Goal: Information Seeking & Learning: Learn about a topic

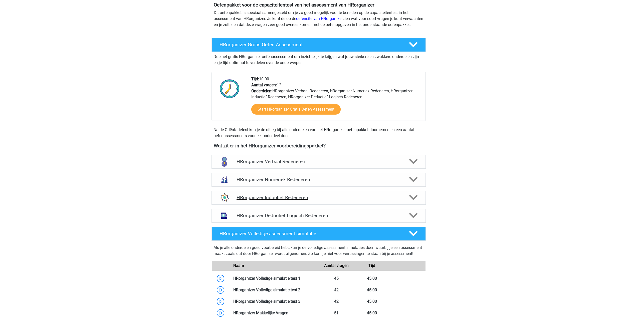
scroll to position [100, 0]
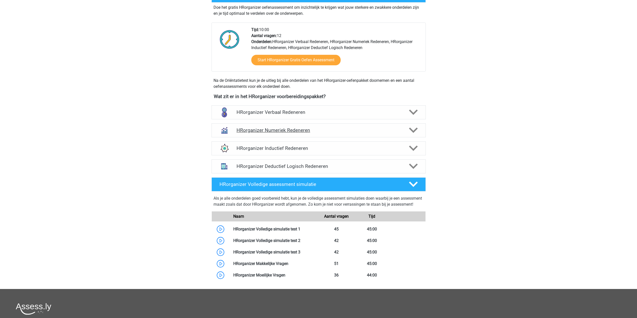
drag, startPoint x: 333, startPoint y: 136, endPoint x: 333, endPoint y: 141, distance: 4.8
click at [333, 133] on h4 "HRorganizer Numeriek Redeneren" at bounding box center [319, 130] width 164 height 6
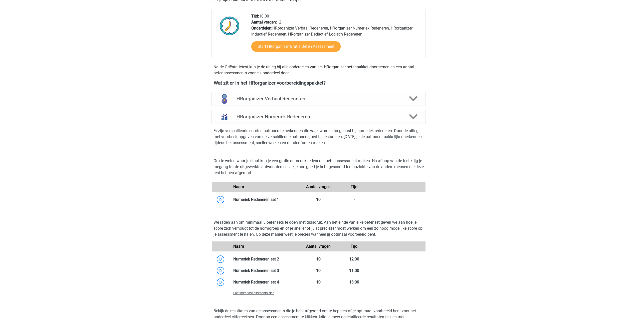
scroll to position [50, 0]
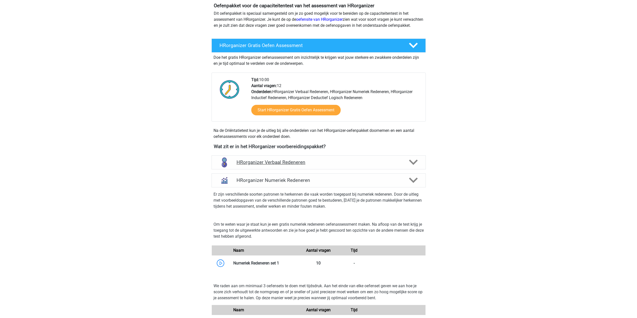
click at [285, 165] on div "HRorganizer Verbaal Redeneren" at bounding box center [319, 163] width 214 height 14
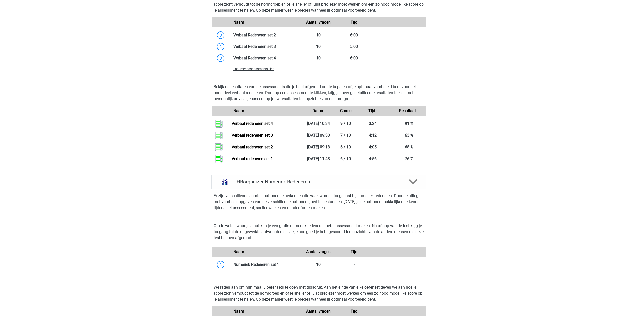
scroll to position [551, 0]
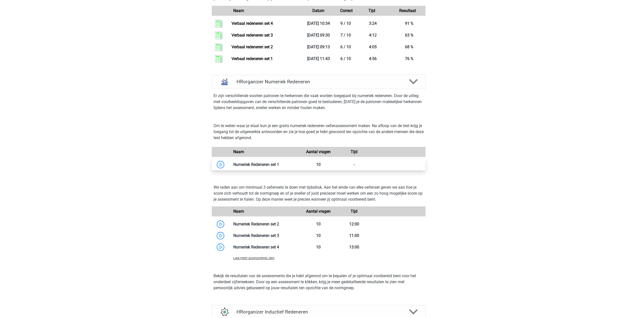
click at [279, 167] on link at bounding box center [279, 164] width 0 height 5
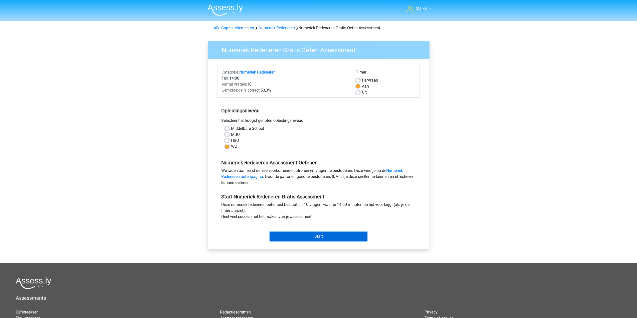
click at [313, 237] on input "Start" at bounding box center [318, 237] width 97 height 10
click at [327, 244] on div "Categorie: Numeriek Redeneren Tijd: 14:00 Aantal vragen: 10 Gemiddelde % correc…" at bounding box center [319, 154] width 214 height 190
click at [327, 238] on input "Start" at bounding box center [318, 237] width 97 height 10
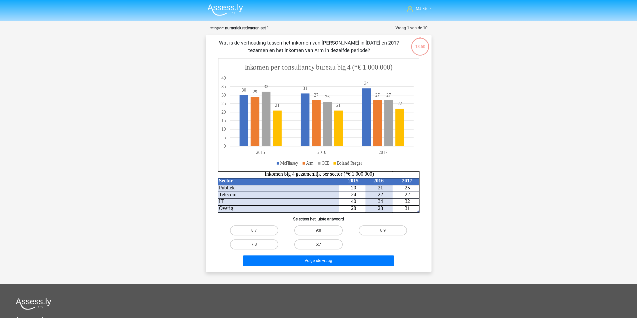
drag, startPoint x: 234, startPoint y: 206, endPoint x: 195, endPoint y: 141, distance: 75.7
click at [237, 232] on label "8:7" at bounding box center [254, 231] width 48 height 10
click at [254, 232] on input "8:7" at bounding box center [255, 232] width 3 height 3
radio input "true"
click at [297, 263] on button "Volgende vraag" at bounding box center [319, 261] width 152 height 11
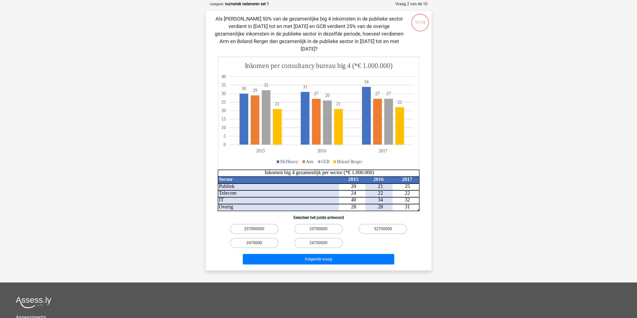
scroll to position [25, 0]
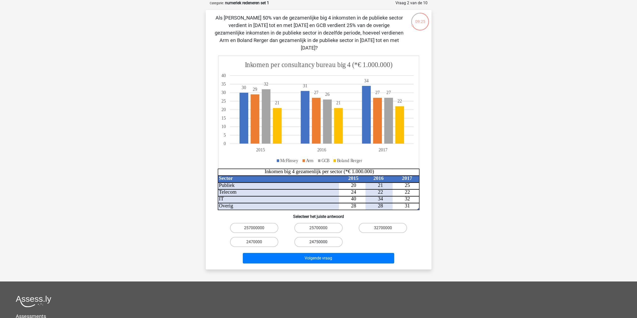
click at [315, 237] on label "24750000" at bounding box center [319, 242] width 48 height 10
click at [319, 242] on input "24750000" at bounding box center [320, 243] width 3 height 3
radio input "true"
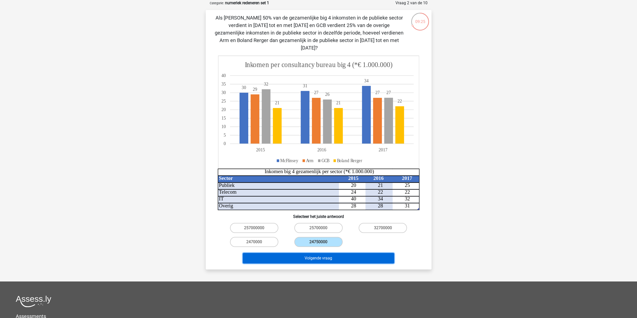
click at [325, 253] on button "Volgende vraag" at bounding box center [319, 258] width 152 height 11
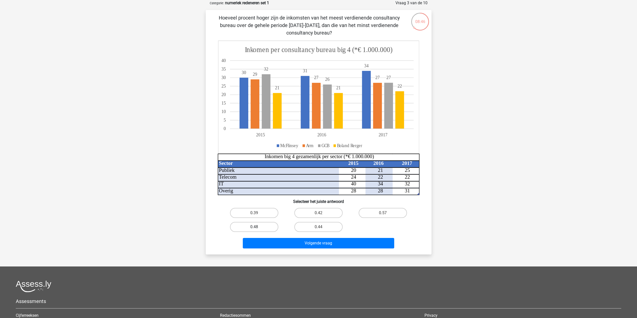
click at [268, 229] on label "0.48" at bounding box center [254, 227] width 48 height 10
click at [257, 229] on input "0.48" at bounding box center [255, 228] width 3 height 3
radio input "true"
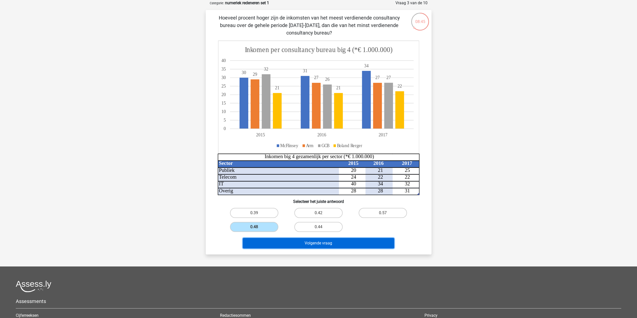
click at [279, 240] on button "Volgende vraag" at bounding box center [319, 243] width 152 height 11
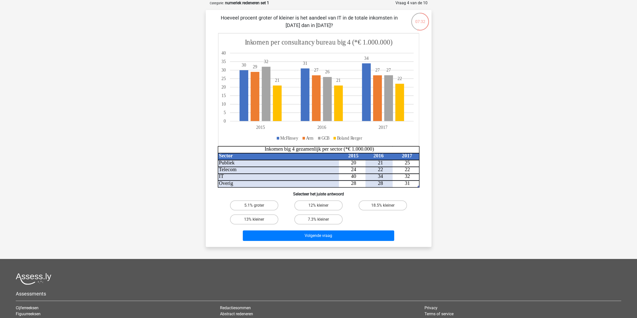
click at [384, 206] on input "18.5% kleiner" at bounding box center [384, 207] width 3 height 3
radio input "true"
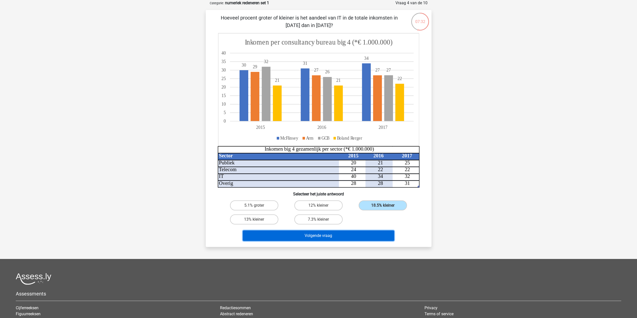
click at [359, 238] on button "Volgende vraag" at bounding box center [319, 236] width 152 height 11
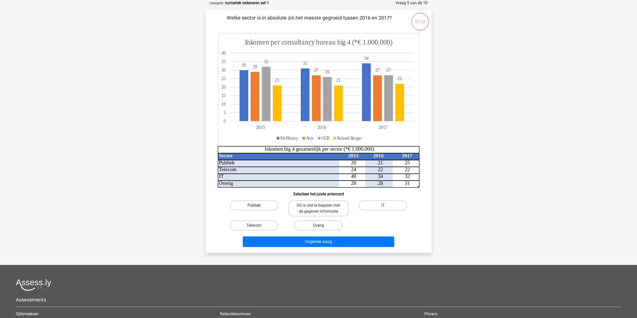
click at [262, 209] on label "Publiek" at bounding box center [254, 206] width 48 height 10
click at [257, 209] on input "Publiek" at bounding box center [255, 207] width 3 height 3
radio input "true"
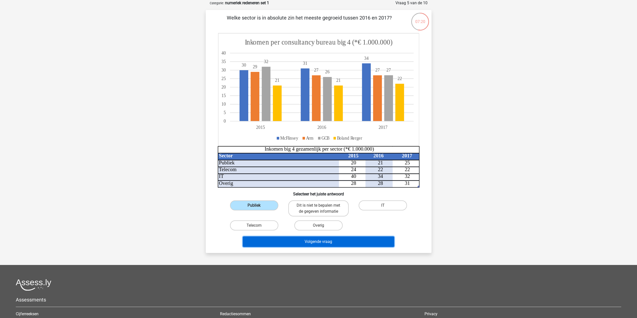
click at [314, 240] on button "Volgende vraag" at bounding box center [319, 242] width 152 height 11
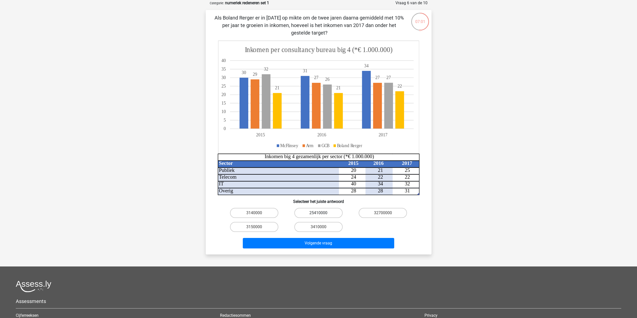
click at [331, 213] on label "25410000" at bounding box center [319, 213] width 48 height 10
click at [322, 213] on input "25410000" at bounding box center [320, 214] width 3 height 3
radio input "true"
click at [359, 244] on button "Volgende vraag" at bounding box center [319, 243] width 152 height 11
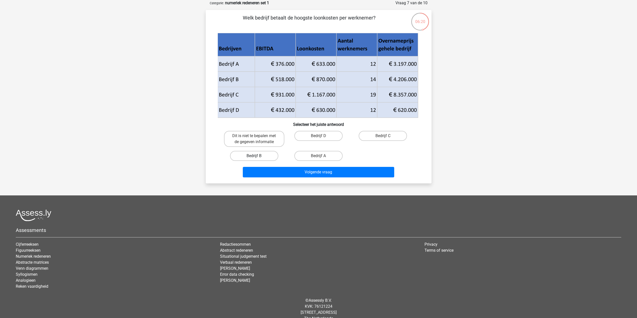
click at [264, 155] on label "Bedrijf B" at bounding box center [254, 156] width 48 height 10
click at [257, 156] on input "Bedrijf B" at bounding box center [255, 157] width 3 height 3
radio input "true"
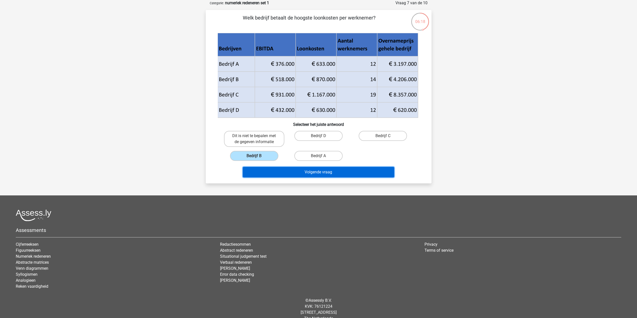
click at [302, 171] on button "Volgende vraag" at bounding box center [319, 172] width 152 height 11
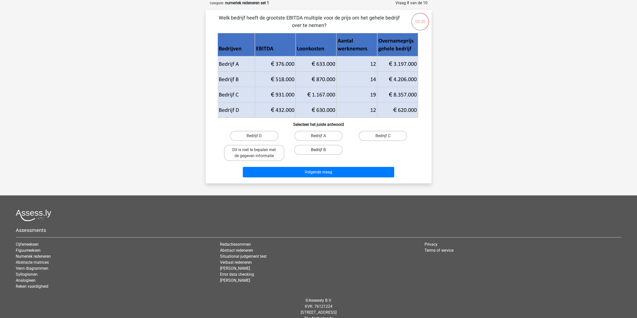
click at [324, 154] on label "Bedrijf B" at bounding box center [319, 150] width 48 height 10
click at [322, 153] on input "Bedrijf B" at bounding box center [320, 151] width 3 height 3
radio input "true"
click at [271, 140] on label "Bedrijf D" at bounding box center [254, 136] width 48 height 10
click at [257, 139] on input "Bedrijf D" at bounding box center [255, 137] width 3 height 3
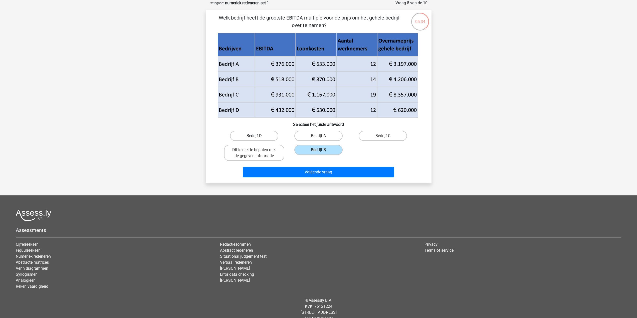
radio input "true"
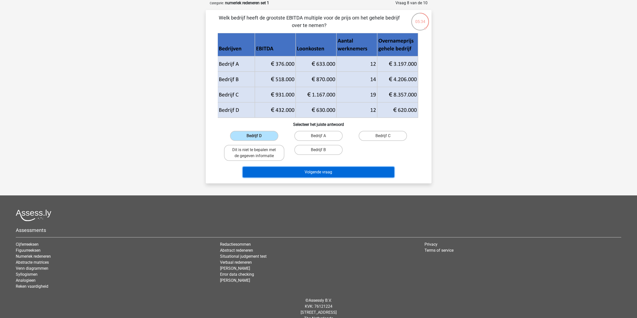
click at [300, 171] on button "Volgende vraag" at bounding box center [319, 172] width 152 height 11
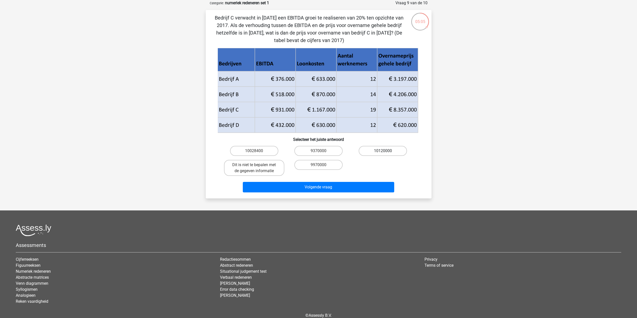
click at [364, 147] on label "10120000" at bounding box center [383, 151] width 48 height 10
click at [383, 151] on input "10120000" at bounding box center [384, 152] width 3 height 3
radio input "true"
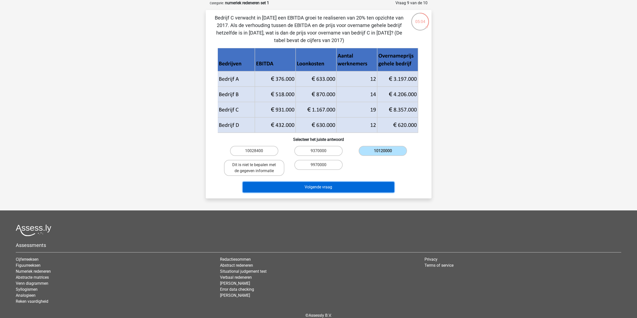
click at [365, 185] on button "Volgende vraag" at bounding box center [319, 187] width 152 height 11
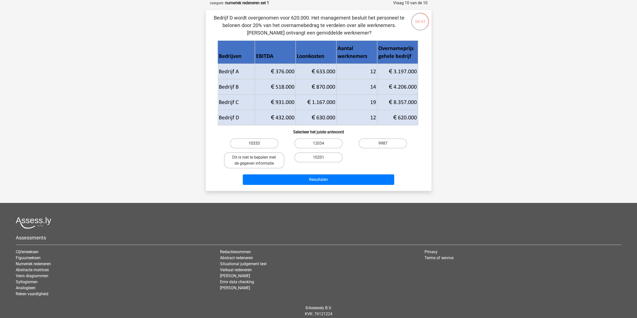
click at [266, 142] on label "10333" at bounding box center [254, 144] width 48 height 10
click at [257, 144] on input "10333" at bounding box center [255, 145] width 3 height 3
radio input "true"
click at [298, 179] on button "Resultaten" at bounding box center [319, 180] width 152 height 11
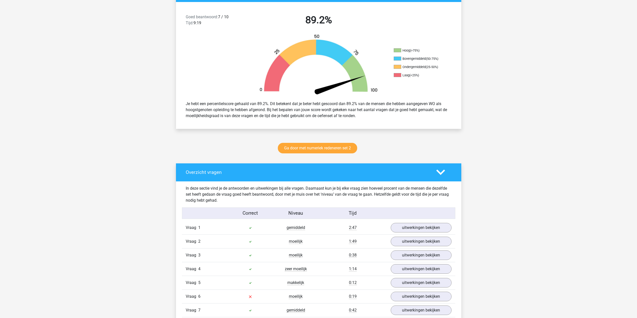
scroll to position [250, 0]
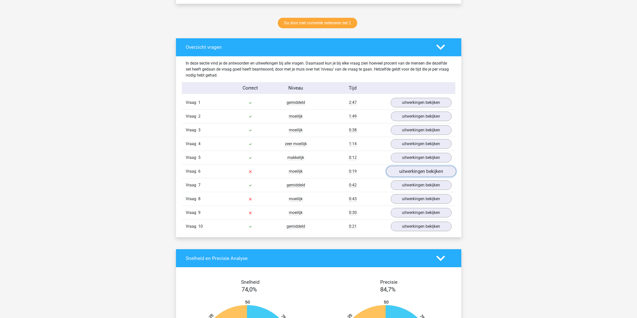
click at [418, 173] on link "uitwerkingen bekijken" at bounding box center [421, 171] width 70 height 11
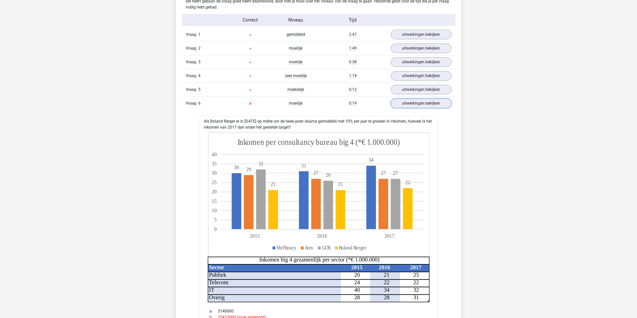
scroll to position [276, 0]
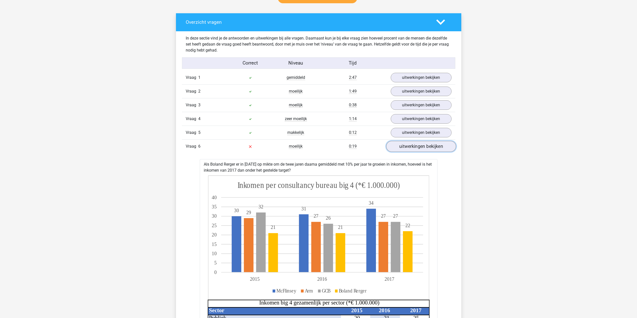
click at [421, 145] on link "uitwerkingen bekijken" at bounding box center [421, 146] width 70 height 11
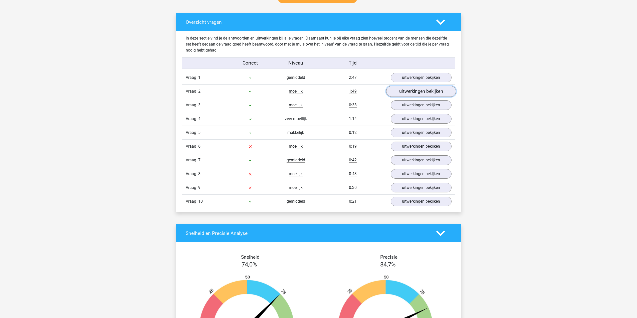
click at [413, 93] on link "uitwerkingen bekijken" at bounding box center [421, 91] width 70 height 11
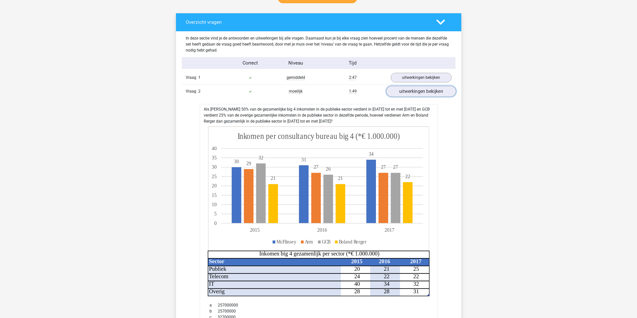
click at [413, 93] on link "uitwerkingen bekijken" at bounding box center [421, 91] width 70 height 11
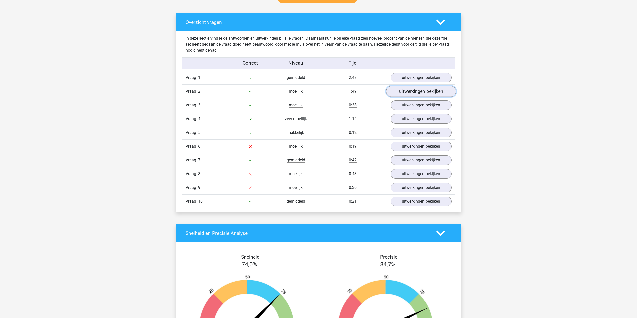
click at [413, 93] on link "uitwerkingen bekijken" at bounding box center [421, 91] width 70 height 11
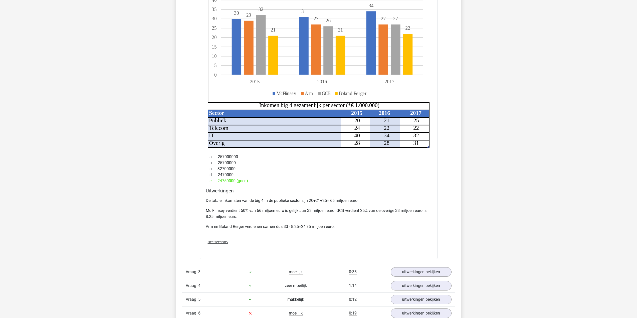
scroll to position [426, 0]
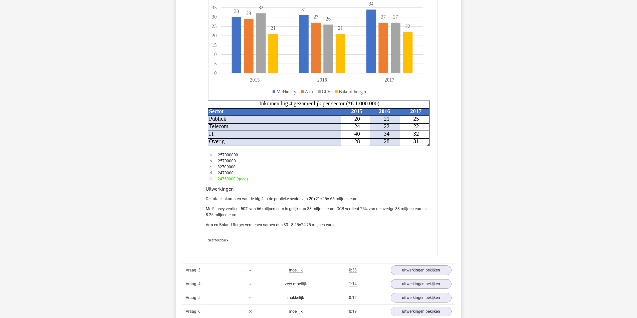
click at [332, 198] on p "De totale inkomsten van de big 4 in de publieke sector zijn 20+21+25= 66 miljoe…" at bounding box center [319, 199] width 226 height 6
click at [325, 207] on p "Mc Flinsey verdient 50% van 66 miljoen euro is gelijk aan 33 miljoen euro. GCB …" at bounding box center [319, 212] width 226 height 12
click at [250, 210] on p "Mc Flinsey verdient 50% van 66 miljoen euro is gelijk aan 33 miljoen euro. GCB …" at bounding box center [319, 212] width 226 height 12
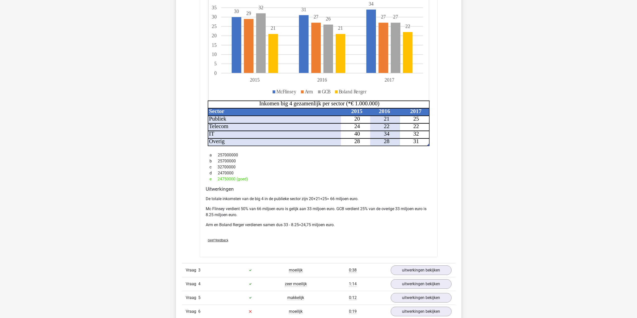
click at [275, 207] on p "Mc Flinsey verdient 50% van 66 miljoen euro is gelijk aan 33 miljoen euro. GCB …" at bounding box center [319, 212] width 226 height 12
click at [307, 208] on p "Mc Flinsey verdient 50% van 66 miljoen euro is gelijk aan 33 miljoen euro. GCB …" at bounding box center [319, 212] width 226 height 12
click at [356, 209] on p "Mc Flinsey verdient 50% van 66 miljoen euro is gelijk aan 33 miljoen euro. GCB …" at bounding box center [319, 212] width 226 height 12
click at [365, 209] on p "Mc Flinsey verdient 50% van 66 miljoen euro is gelijk aan 33 miljoen euro. GCB …" at bounding box center [319, 212] width 226 height 12
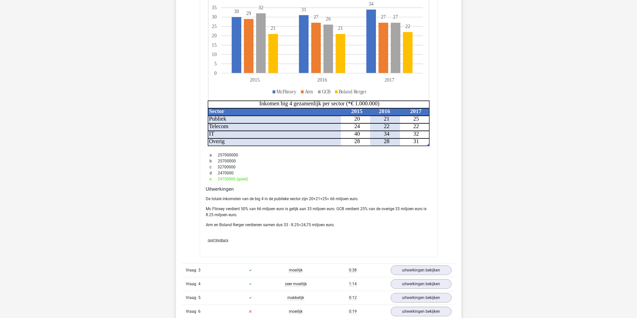
click at [364, 209] on p "Mc Flinsey verdient 50% van 66 miljoen euro is gelijk aan 33 miljoen euro. GCB …" at bounding box center [319, 212] width 226 height 12
click at [279, 219] on div "De totale inkomsten van de big 4 in de publieke sector zijn 20+21+25= 66 miljoe…" at bounding box center [319, 214] width 226 height 40
click at [296, 224] on p "Arm en Boland Rerger verdienen samen dus 33 - 8.25=24,75 miljoen euro." at bounding box center [319, 225] width 226 height 6
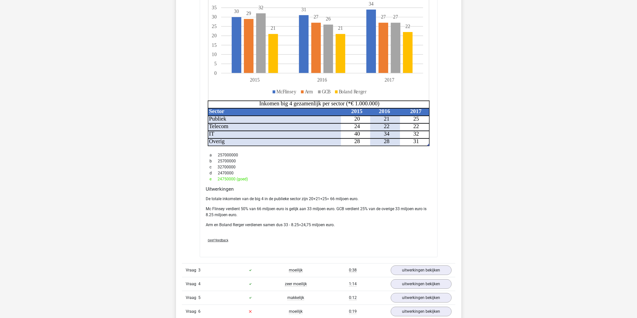
click at [290, 212] on p "Mc Flinsey verdient 50% van 66 miljoen euro is gelijk aan 33 miljoen euro. GCB …" at bounding box center [319, 212] width 226 height 12
click at [293, 207] on p "Mc Flinsey verdient 50% van 66 miljoen euro is gelijk aan 33 miljoen euro. GCB …" at bounding box center [319, 212] width 226 height 12
click at [305, 215] on p "Mc Flinsey verdient 50% van 66 miljoen euro is gelijk aan 33 miljoen euro. GCB …" at bounding box center [319, 212] width 226 height 12
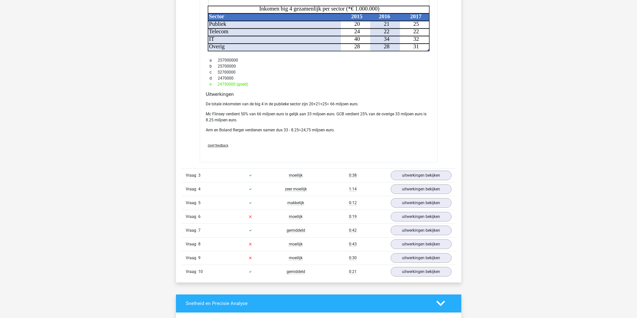
scroll to position [551, 0]
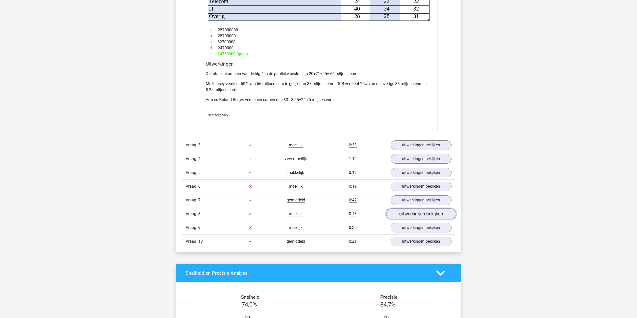
click at [397, 214] on link "uitwerkingen bekijken" at bounding box center [421, 214] width 70 height 11
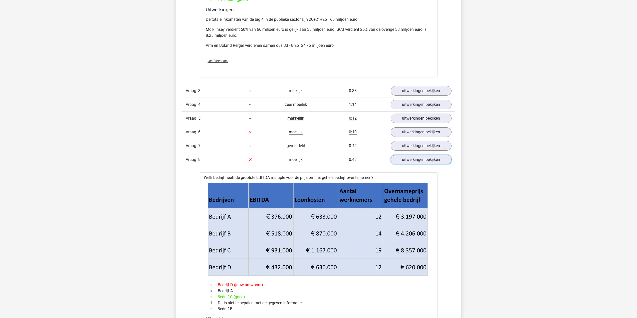
scroll to position [676, 0]
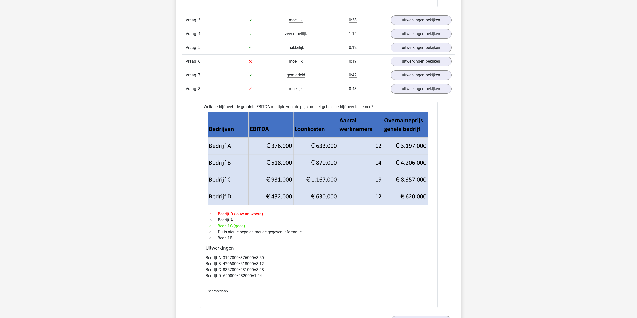
click at [257, 258] on p "Bedrijf A: 3197000/376000=8.50 Bedrijf B: 4206000/518000=8.12 Bedrijf C: 835700…" at bounding box center [319, 267] width 226 height 24
click at [256, 275] on p "Bedrijf A: 3197000/376000=8.50 Bedrijf B: 4206000/518000=8.12 Bedrijf C: 835700…" at bounding box center [319, 267] width 226 height 24
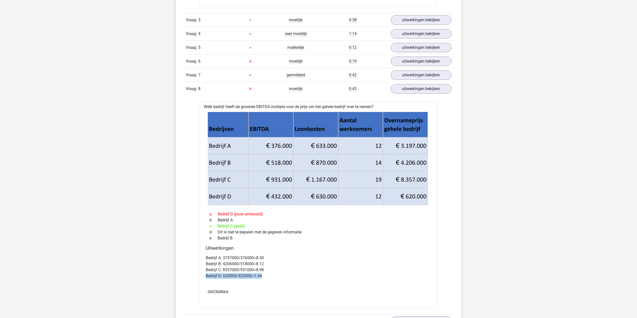
click at [256, 275] on p "Bedrijf A: 3197000/376000=8.50 Bedrijf B: 4206000/518000=8.12 Bedrijf C: 835700…" at bounding box center [319, 267] width 226 height 24
click at [286, 269] on p "Bedrijf A: 3197000/376000=8.50 Bedrijf B: 4206000/518000=8.12 Bedrijf C: 835700…" at bounding box center [319, 267] width 226 height 24
click at [403, 94] on link "uitwerkingen bekijken" at bounding box center [421, 88] width 70 height 11
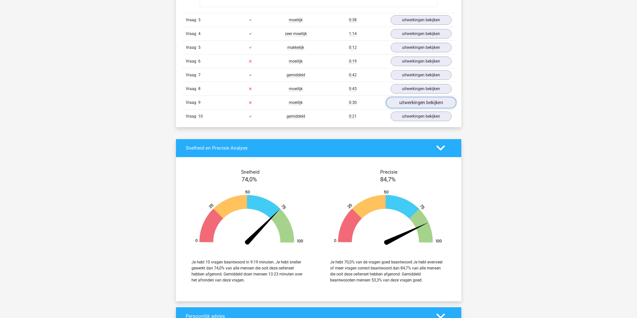
click at [403, 103] on link "uitwerkingen bekijken" at bounding box center [421, 102] width 70 height 11
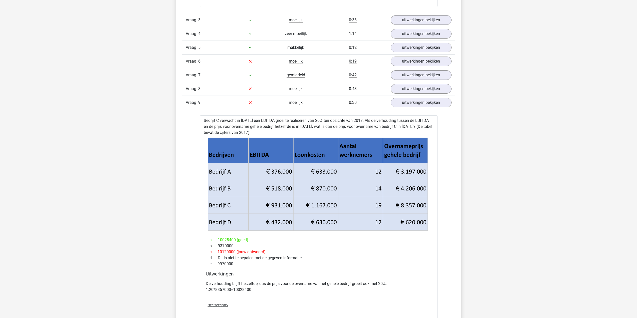
click at [258, 284] on p "De verhouding blijft hetzelfde, dus de prijs voor de overname van het gehele be…" at bounding box center [319, 287] width 226 height 12
click at [268, 285] on p "De verhouding blijft hetzelfde, dus de prijs voor de overname van het gehele be…" at bounding box center [319, 287] width 226 height 12
click at [244, 290] on p "De verhouding blijft hetzelfde, dus de prijs voor de overname van het gehele be…" at bounding box center [319, 287] width 226 height 12
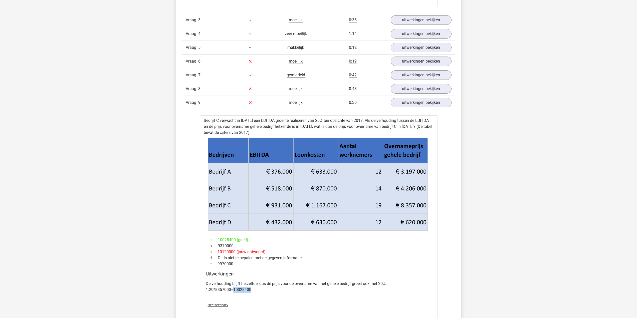
click at [244, 290] on p "De verhouding blijft hetzelfde, dus de prijs voor de overname van het gehele be…" at bounding box center [319, 287] width 226 height 12
click at [254, 285] on p "De verhouding blijft hetzelfde, dus de prijs voor de overname van het gehele be…" at bounding box center [319, 287] width 226 height 12
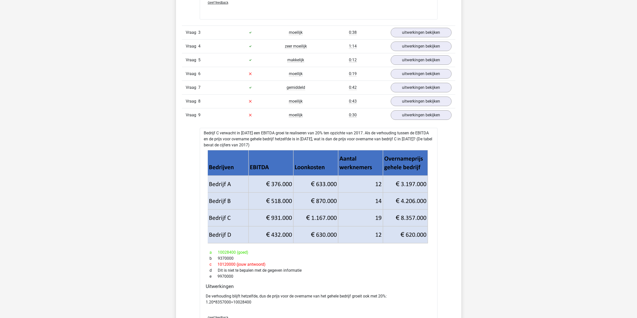
scroll to position [651, 0]
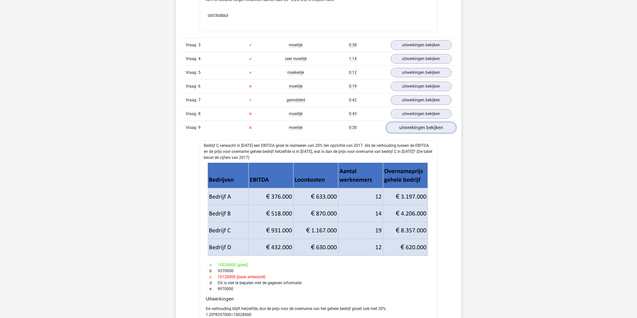
click at [422, 124] on link "uitwerkingen bekijken" at bounding box center [421, 127] width 70 height 11
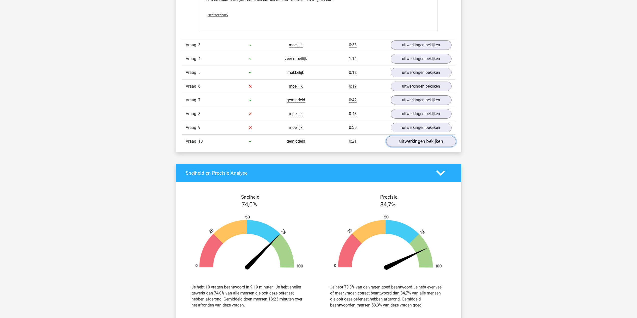
click at [414, 140] on link "uitwerkingen bekijken" at bounding box center [421, 141] width 70 height 11
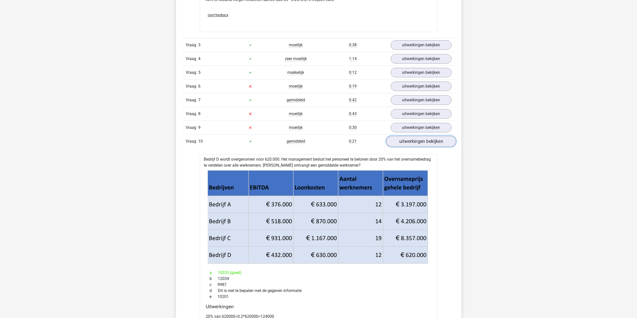
click at [414, 140] on link "uitwerkingen bekijken" at bounding box center [421, 141] width 70 height 11
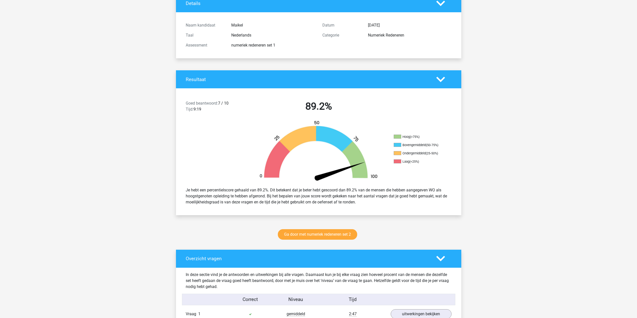
scroll to position [0, 0]
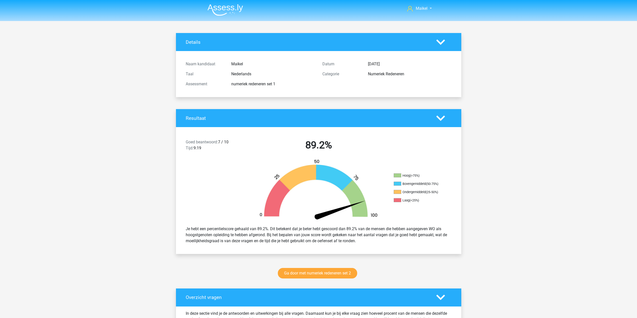
drag, startPoint x: 476, startPoint y: 227, endPoint x: 470, endPoint y: 165, distance: 63.2
